Goal: Information Seeking & Learning: Learn about a topic

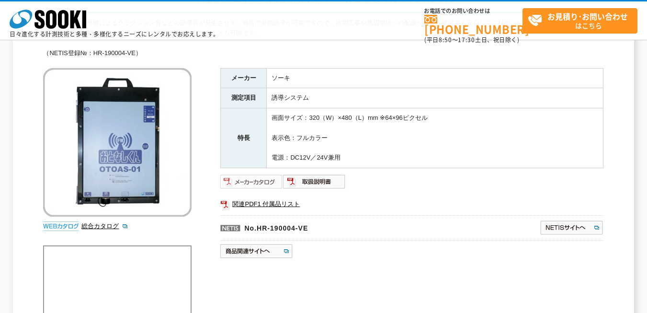
click at [255, 184] on img at bounding box center [251, 181] width 63 height 15
click at [258, 182] on img at bounding box center [251, 181] width 63 height 15
click at [313, 178] on img at bounding box center [314, 181] width 63 height 15
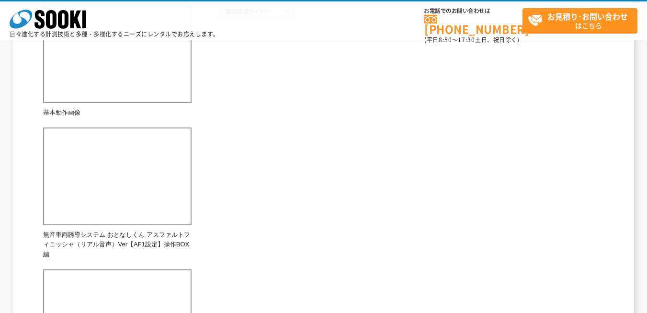
scroll to position [192, 0]
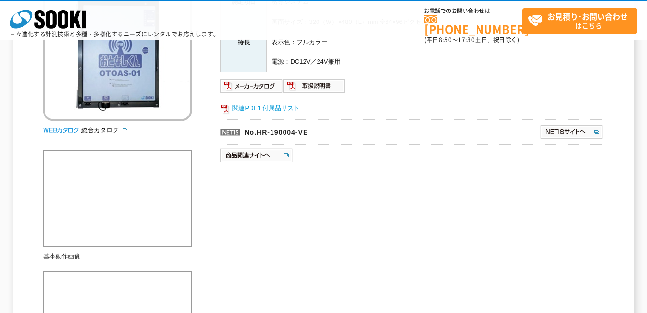
click at [283, 111] on link "関連PDF1 付属品リスト" at bounding box center [411, 108] width 383 height 12
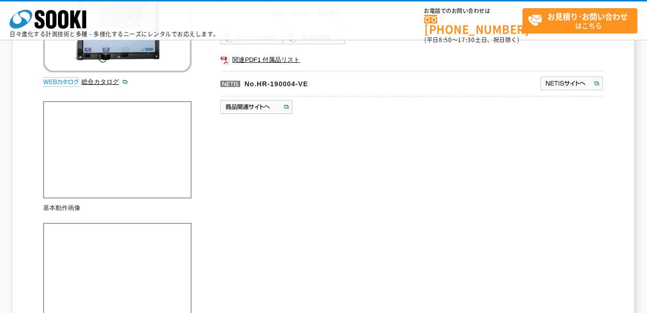
scroll to position [240, 0]
click at [578, 82] on img at bounding box center [572, 83] width 64 height 15
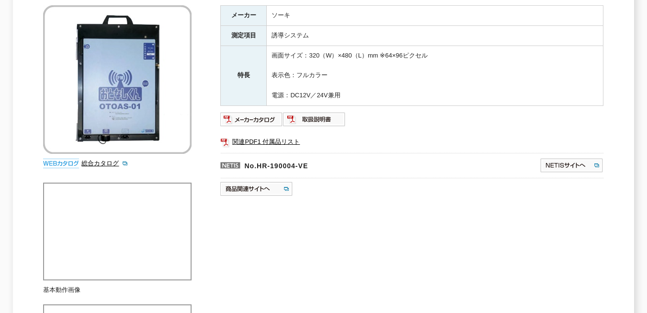
scroll to position [0, 0]
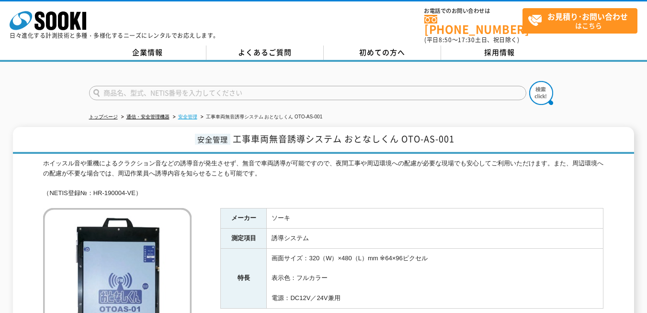
click at [191, 114] on link "安全管理" at bounding box center [187, 116] width 19 height 5
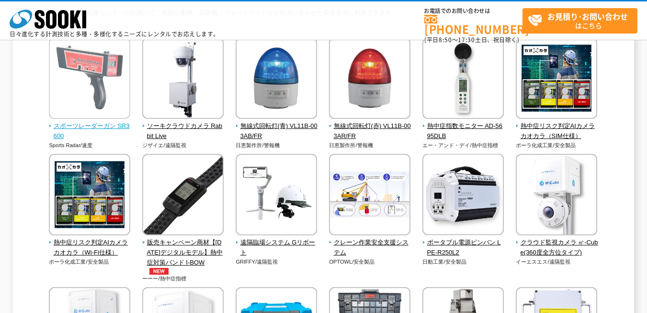
scroll to position [96, 0]
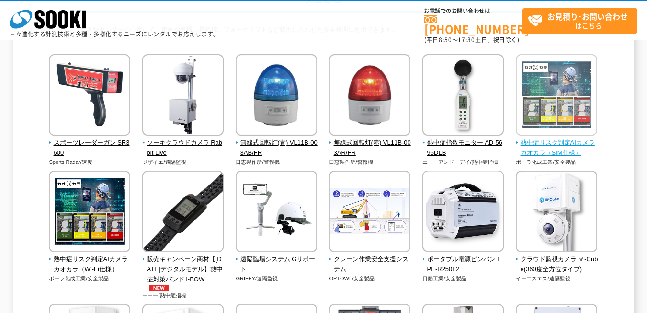
click at [536, 91] on img at bounding box center [556, 96] width 81 height 84
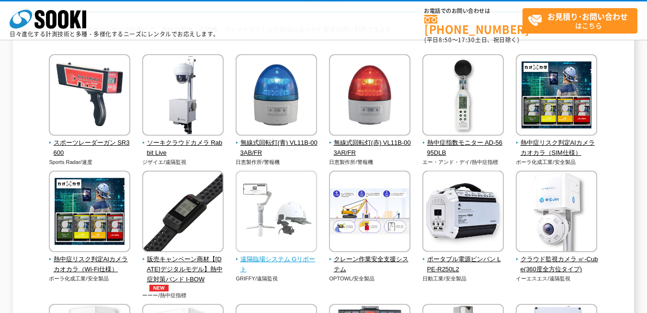
click at [289, 193] on img at bounding box center [276, 213] width 81 height 84
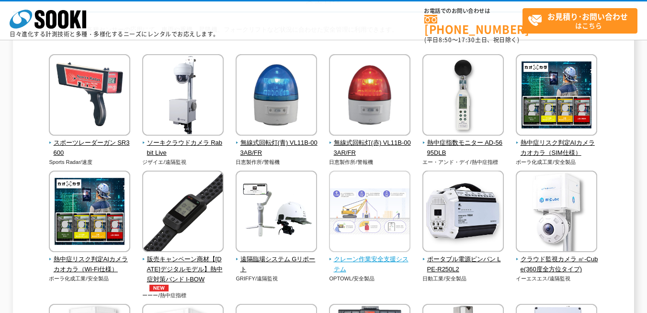
click at [389, 232] on img at bounding box center [369, 213] width 81 height 84
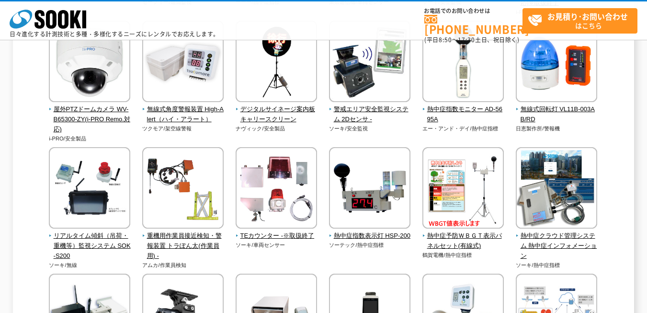
scroll to position [719, 0]
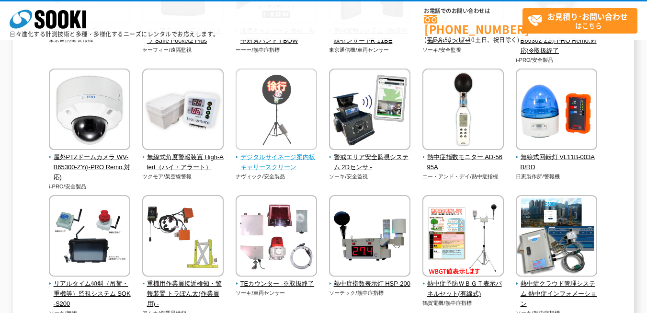
click at [290, 131] on img at bounding box center [276, 111] width 81 height 84
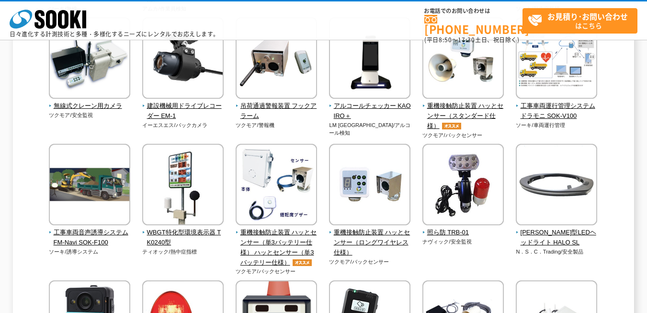
scroll to position [1006, 0]
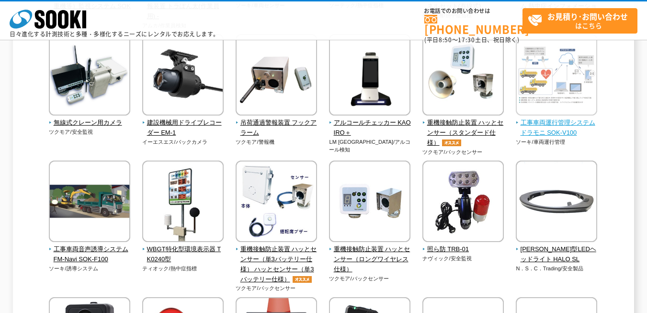
click at [564, 91] on img at bounding box center [556, 76] width 81 height 84
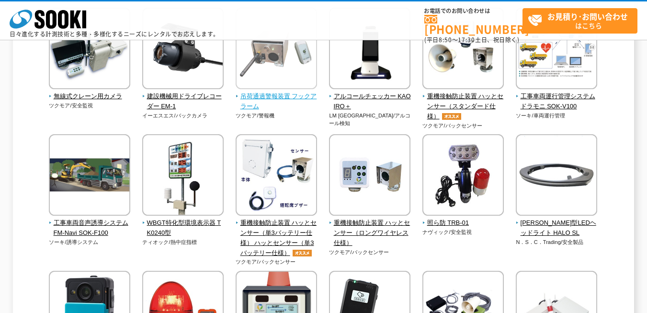
scroll to position [1054, 0]
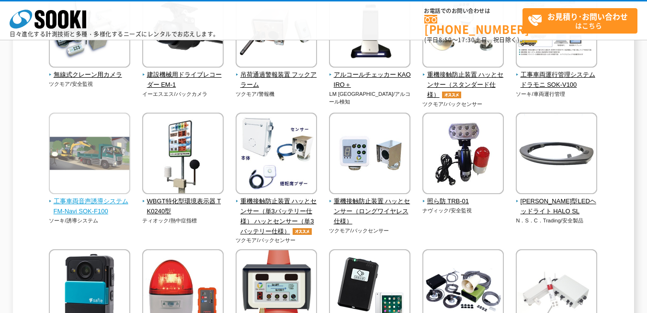
drag, startPoint x: 101, startPoint y: 165, endPoint x: 113, endPoint y: 162, distance: 12.3
click at [101, 165] on img at bounding box center [89, 155] width 81 height 84
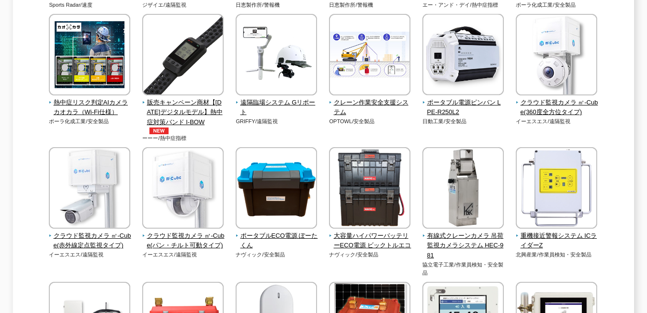
scroll to position [0, 0]
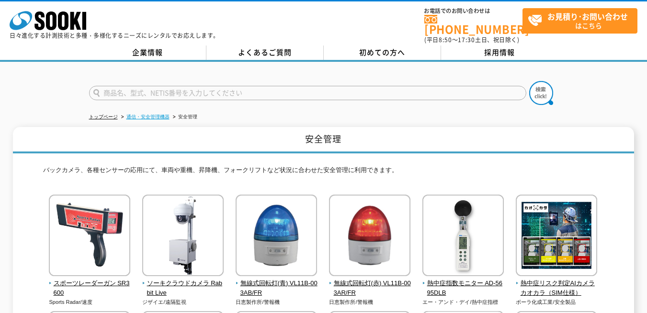
click at [153, 114] on link "通信・安全管理機器" at bounding box center [147, 116] width 43 height 5
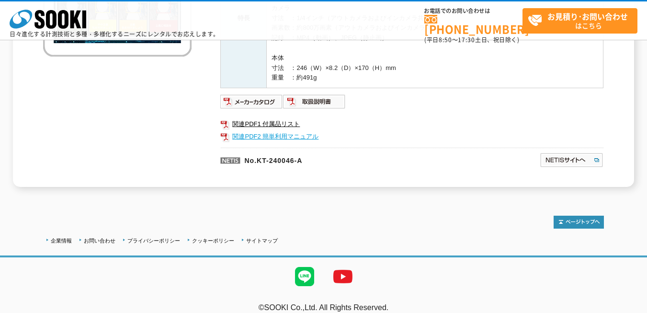
scroll to position [236, 0]
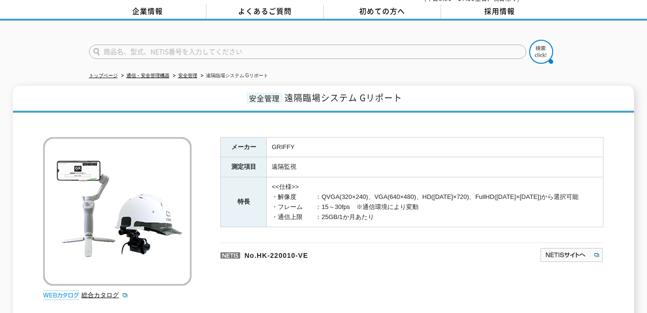
scroll to position [96, 0]
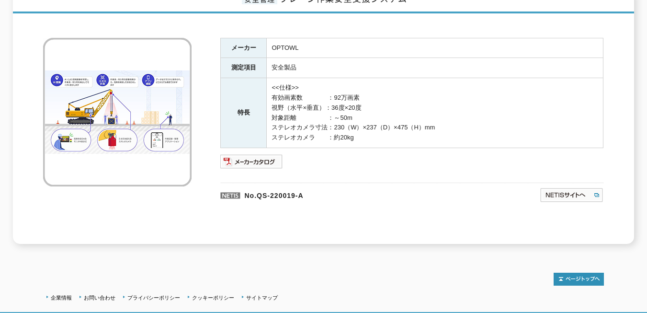
scroll to position [144, 0]
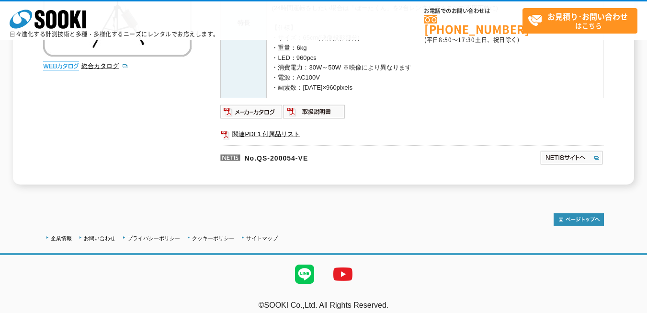
scroll to position [240, 0]
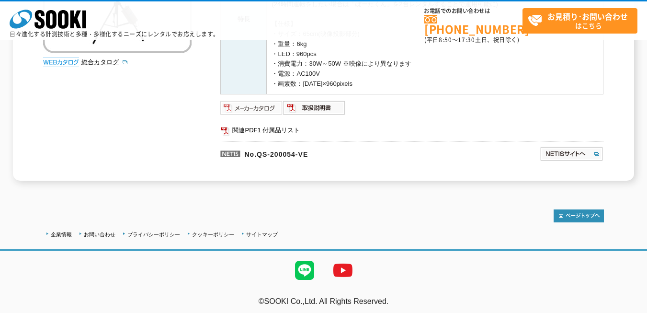
click at [248, 111] on img at bounding box center [251, 107] width 63 height 15
click at [273, 128] on link "関連PDF1 付属品リスト" at bounding box center [411, 130] width 383 height 12
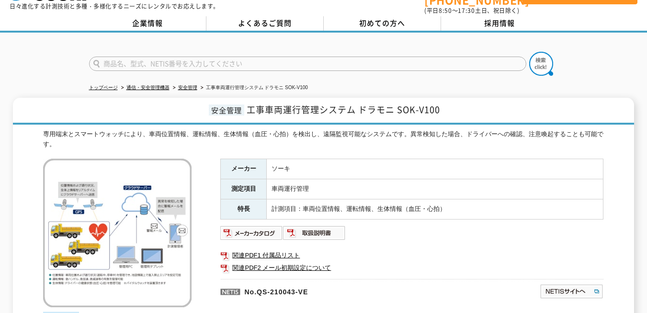
scroll to position [96, 0]
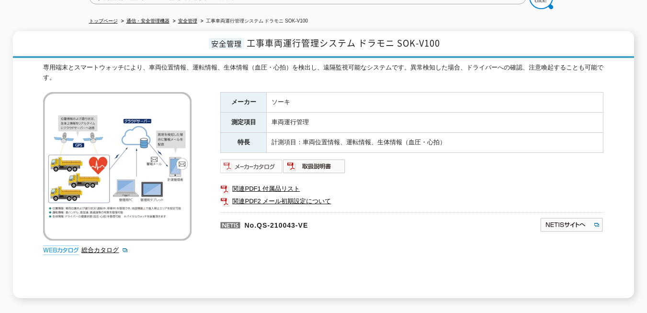
click at [238, 163] on img at bounding box center [251, 166] width 63 height 15
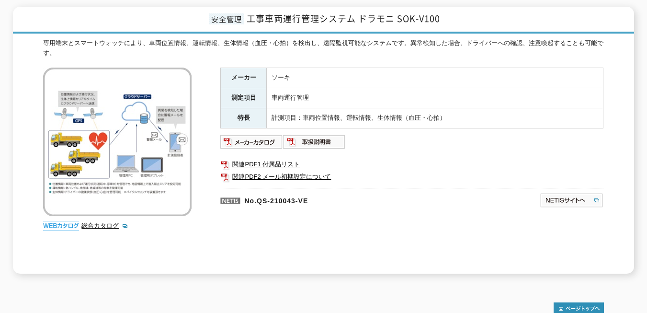
scroll to position [144, 0]
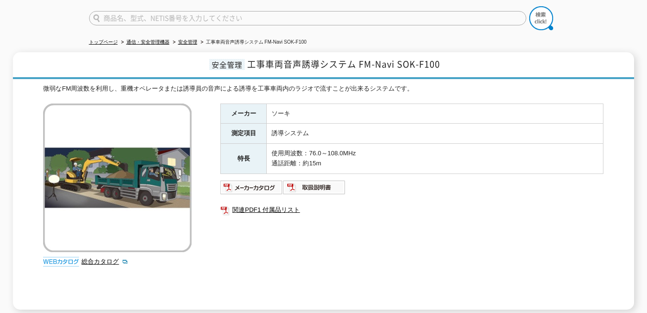
scroll to position [96, 0]
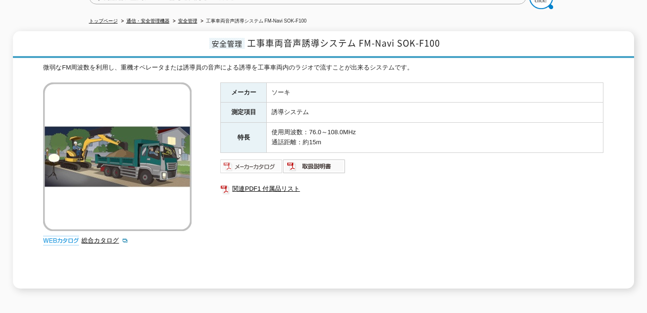
click at [231, 163] on img at bounding box center [251, 166] width 63 height 15
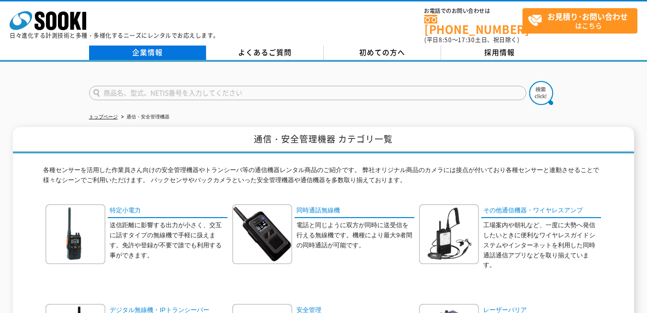
click at [146, 47] on link "企業情報" at bounding box center [147, 53] width 117 height 14
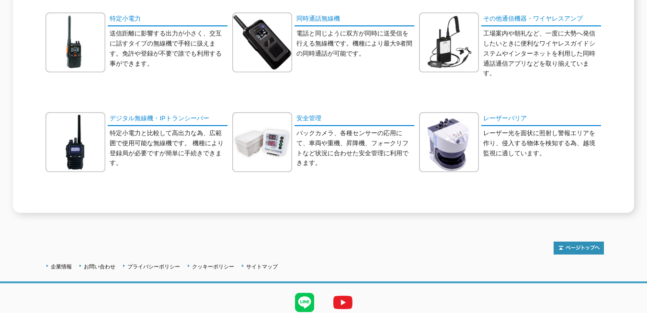
scroll to position [222, 0]
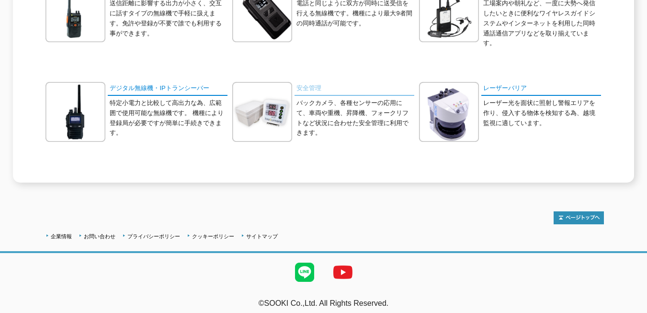
drag, startPoint x: 311, startPoint y: 86, endPoint x: 326, endPoint y: 80, distance: 15.5
click at [311, 86] on link "安全管理" at bounding box center [355, 89] width 120 height 14
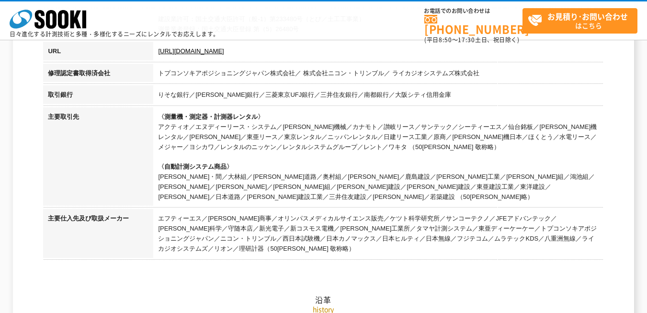
scroll to position [383, 0]
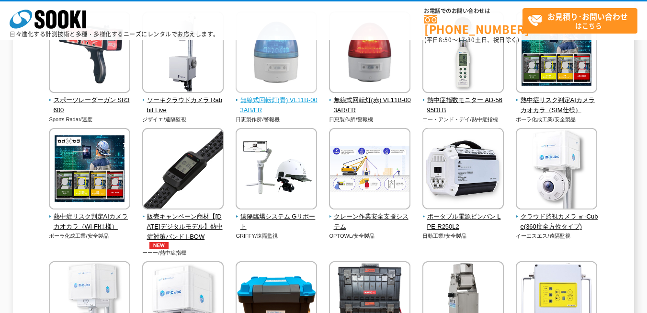
scroll to position [144, 0]
